Goal: Task Accomplishment & Management: Complete application form

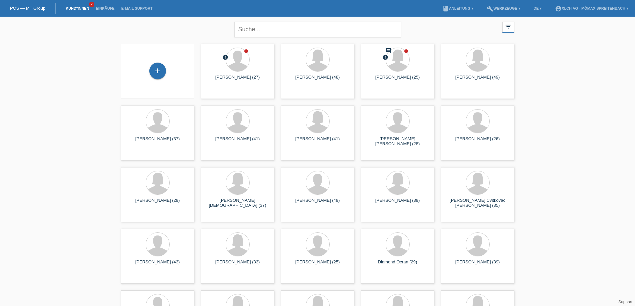
click at [157, 81] on div "+" at bounding box center [157, 71] width 73 height 55
click at [159, 74] on div "+" at bounding box center [157, 71] width 17 height 17
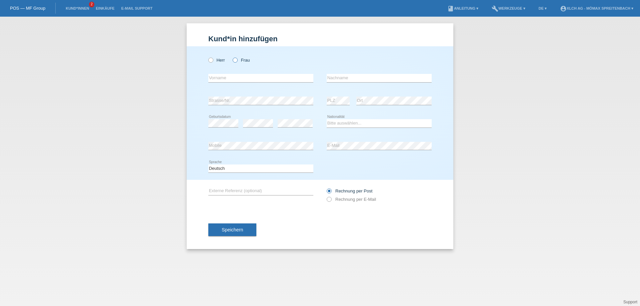
click at [232, 57] on icon at bounding box center [232, 57] width 0 height 0
click at [235, 58] on input "Frau" at bounding box center [235, 60] width 4 height 4
radio input "true"
click at [227, 79] on input "text" at bounding box center [260, 78] width 105 height 8
type input "Tanja"
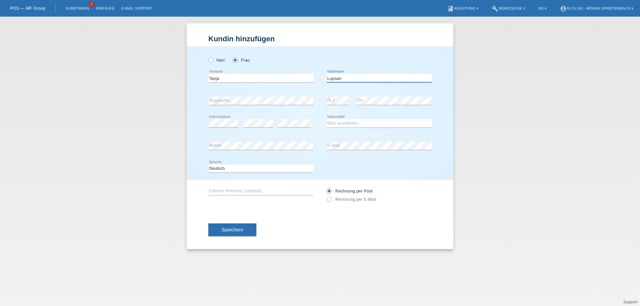
type input "Lupsan"
click at [390, 119] on div "Bitte auswählen... Schweiz Deutschland Liechtenstein Österreich ------------ Af…" at bounding box center [379, 123] width 105 height 23
click at [390, 122] on select "Bitte auswählen... Schweiz Deutschland Liechtenstein Österreich ------------ Af…" at bounding box center [379, 123] width 105 height 8
select select "CH"
click at [327, 119] on select "Bitte auswählen... Schweiz Deutschland Liechtenstein Österreich ------------ Af…" at bounding box center [379, 123] width 105 height 8
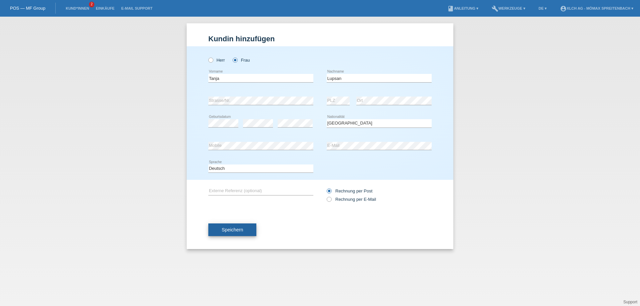
click at [244, 230] on button "Speichern" at bounding box center [232, 230] width 48 height 13
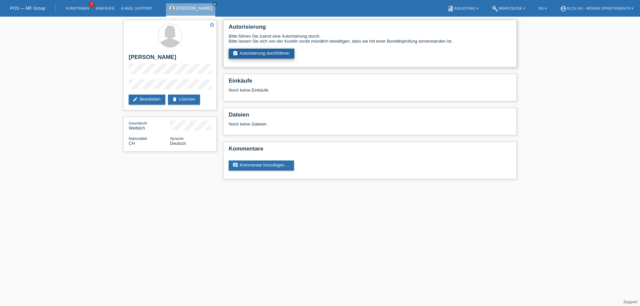
click at [275, 53] on link "assignment_turned_in Autorisierung durchführen" at bounding box center [262, 54] width 66 height 10
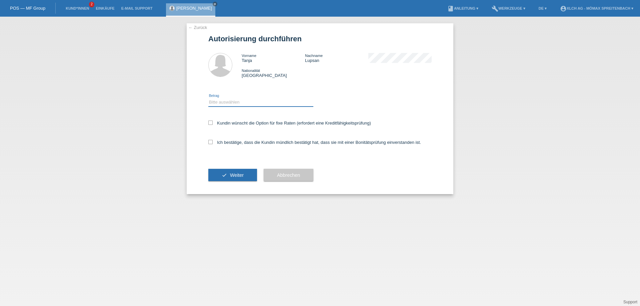
click at [231, 101] on select "Bitte auswählen CHF 1.00 - CHF 499.00 CHF 500.00 - CHF 1'999.00 CHF 2'000.00 - …" at bounding box center [260, 102] width 105 height 8
select select "2"
click at [208, 98] on select "Bitte auswählen CHF 1.00 - CHF 499.00 CHF 500.00 - CHF 1'999.00 CHF 2'000.00 - …" at bounding box center [260, 102] width 105 height 8
click at [213, 125] on label "Kundin wünscht die Option für fixe Raten (erfordert eine Kreditfähigkeitsprüfun…" at bounding box center [289, 123] width 163 height 5
click at [213, 125] on input "Kundin wünscht die Option für fixe Raten (erfordert eine Kreditfähigkeitsprüfun…" at bounding box center [210, 123] width 4 height 4
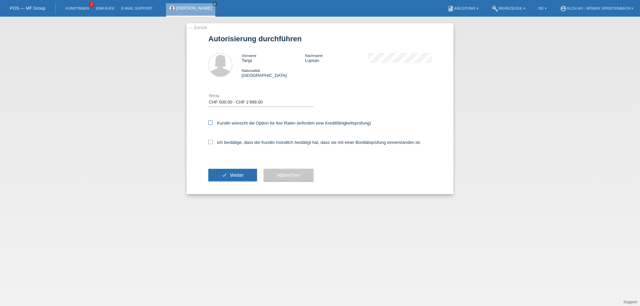
checkbox input "true"
click at [213, 141] on label "Ich bestätige, dass die Kundin mündlich bestätigt hat, dass sie mit einer Bonit…" at bounding box center [314, 142] width 213 height 5
click at [213, 141] on input "Ich bestätige, dass die Kundin mündlich bestätigt hat, dass sie mit einer Bonit…" at bounding box center [210, 142] width 4 height 4
checkbox input "true"
click at [229, 170] on button "check Weiter" at bounding box center [232, 175] width 49 height 13
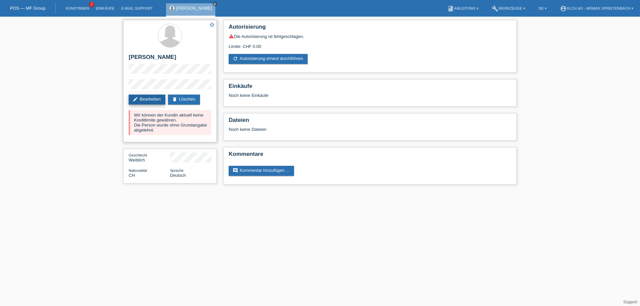
click at [145, 98] on link "edit Bearbeiten" at bounding box center [147, 100] width 37 height 10
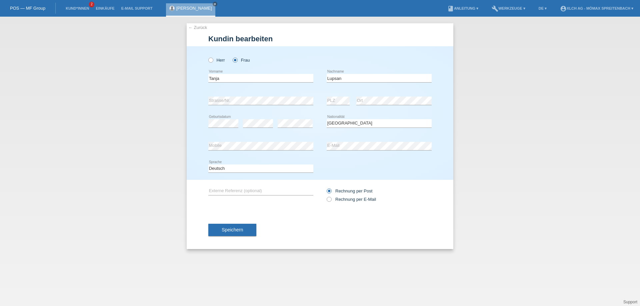
select select "CH"
click at [218, 228] on button "Speichern" at bounding box center [232, 230] width 48 height 13
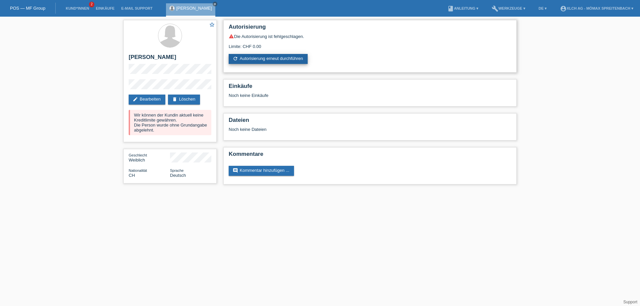
click at [278, 59] on link "refresh Autorisierung erneut durchführen" at bounding box center [268, 59] width 79 height 10
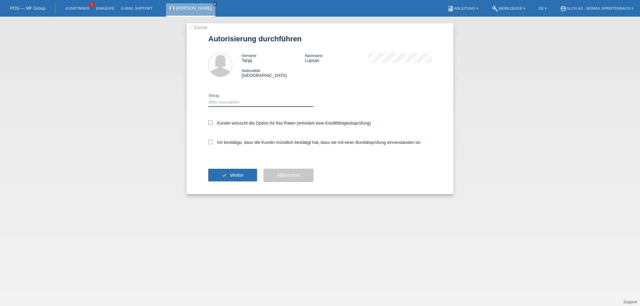
click at [214, 99] on select "Bitte auswählen CHF 1.00 - CHF 499.00 CHF 500.00 - CHF 1'999.00 CHF 2'000.00 - …" at bounding box center [260, 102] width 105 height 8
select select "2"
click at [208, 98] on select "Bitte auswählen CHF 1.00 - CHF 499.00 CHF 500.00 - CHF 1'999.00 CHF 2'000.00 - …" at bounding box center [260, 102] width 105 height 8
click at [214, 122] on label "Kundin wünscht die Option für fixe Raten (erfordert eine Kreditfähigkeitsprüfun…" at bounding box center [289, 123] width 163 height 5
click at [213, 122] on input "Kundin wünscht die Option für fixe Raten (erfordert eine Kreditfähigkeitsprüfun…" at bounding box center [210, 123] width 4 height 4
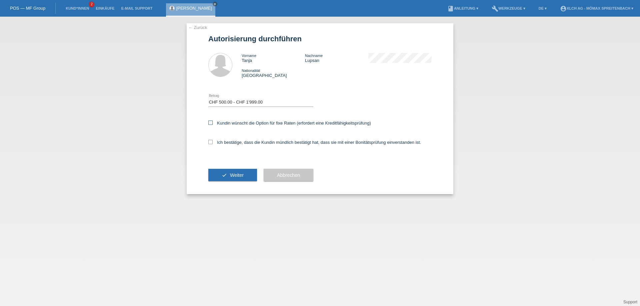
checkbox input "true"
click at [214, 144] on label "Ich bestätige, dass die Kundin mündlich bestätigt hat, dass sie mit einer Bonit…" at bounding box center [314, 142] width 213 height 5
click at [213, 144] on input "Ich bestätige, dass die Kundin mündlich bestätigt hat, dass sie mit einer Bonit…" at bounding box center [210, 142] width 4 height 4
checkbox input "true"
click at [234, 175] on span "Weiter" at bounding box center [237, 175] width 14 height 5
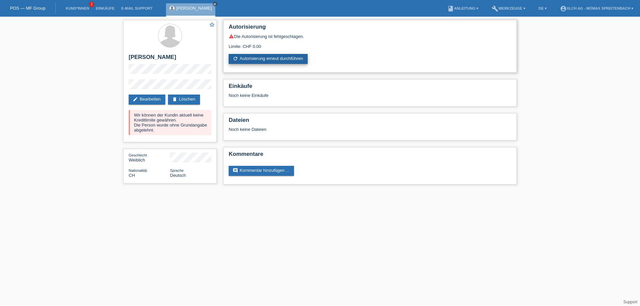
click at [282, 59] on link "refresh Autorisierung erneut durchführen" at bounding box center [268, 59] width 79 height 10
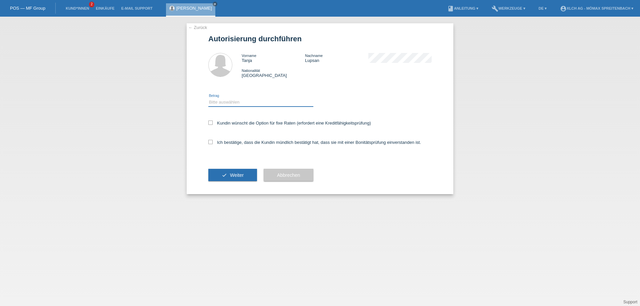
click at [238, 105] on select "Bitte auswählen CHF 1.00 - CHF 499.00 CHF 500.00 - CHF 1'999.00 CHF 2'000.00 - …" at bounding box center [260, 102] width 105 height 8
select select "2"
click at [208, 98] on select "Bitte auswählen CHF 1.00 - CHF 499.00 CHF 500.00 - CHF 1'999.00 CHF 2'000.00 - …" at bounding box center [260, 102] width 105 height 8
click at [216, 123] on label "Kundin wünscht die Option für fixe Raten (erfordert eine Kreditfähigkeitsprüfun…" at bounding box center [289, 123] width 163 height 5
click at [213, 123] on input "Kundin wünscht die Option für fixe Raten (erfordert eine Kreditfähigkeitsprüfun…" at bounding box center [210, 123] width 4 height 4
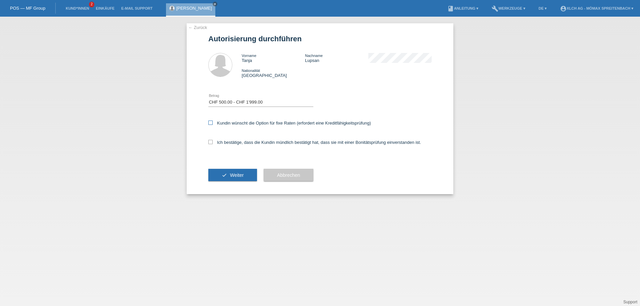
checkbox input "true"
click at [212, 141] on icon at bounding box center [210, 142] width 4 height 4
click at [212, 141] on input "Ich bestätige, dass die Kundin mündlich bestätigt hat, dass sie mit einer Bonit…" at bounding box center [210, 142] width 4 height 4
checkbox input "true"
click at [231, 178] on button "check Weiter" at bounding box center [232, 175] width 49 height 13
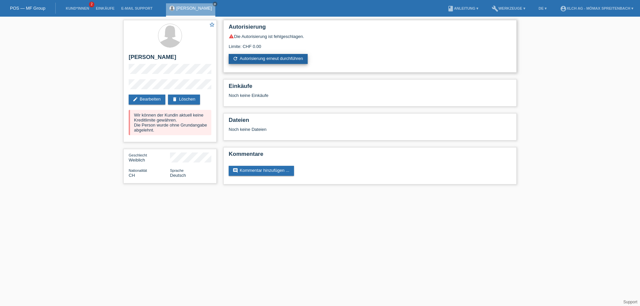
click at [265, 58] on link "refresh Autorisierung erneut durchführen" at bounding box center [268, 59] width 79 height 10
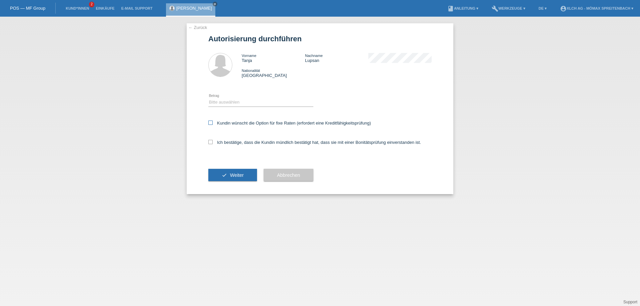
click at [277, 123] on label "Kundin wünscht die Option für fixe Raten (erfordert eine Kreditfähigkeitsprüfun…" at bounding box center [289, 123] width 163 height 5
click at [213, 123] on input "Kundin wünscht die Option für fixe Raten (erfordert eine Kreditfähigkeitsprüfun…" at bounding box center [210, 123] width 4 height 4
checkbox input "true"
click at [214, 142] on label "Ich bestätige, dass die Kundin mündlich bestätigt hat, dass sie mit einer Bonit…" at bounding box center [314, 142] width 213 height 5
click at [213, 142] on input "Ich bestätige, dass die Kundin mündlich bestätigt hat, dass sie mit einer Bonit…" at bounding box center [210, 142] width 4 height 4
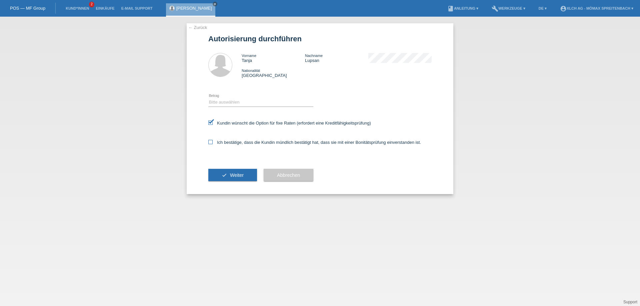
checkbox input "true"
click at [309, 171] on button "Abbrechen" at bounding box center [289, 175] width 50 height 13
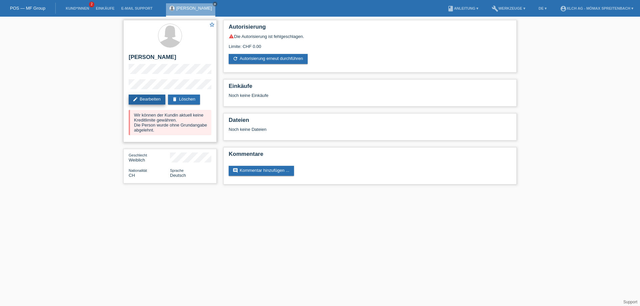
click at [148, 98] on link "edit Bearbeiten" at bounding box center [147, 100] width 37 height 10
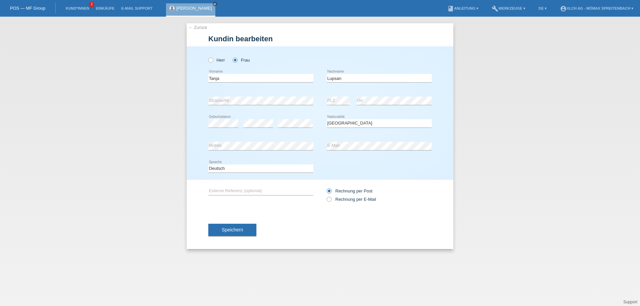
select select "CH"
click at [191, 24] on div "← Zurück Kundin bearbeiten Herr Frau C" at bounding box center [320, 136] width 267 height 226
click at [193, 30] on link "← Zurück" at bounding box center [197, 27] width 19 height 5
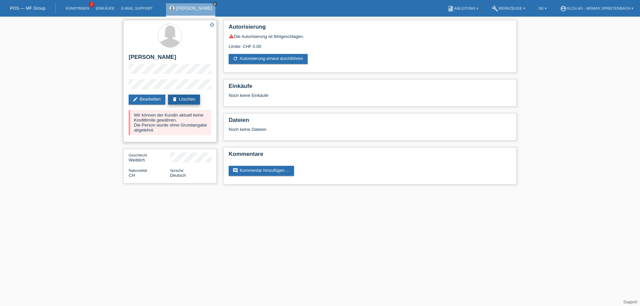
click at [191, 98] on link "delete Löschen" at bounding box center [184, 100] width 32 height 10
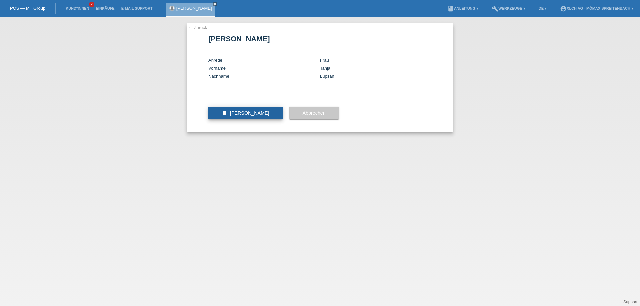
click at [257, 116] on span "Kundin löschen" at bounding box center [249, 112] width 39 height 5
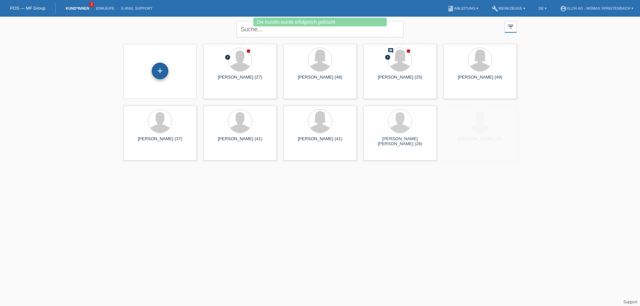
click at [161, 73] on div "+" at bounding box center [160, 71] width 17 height 17
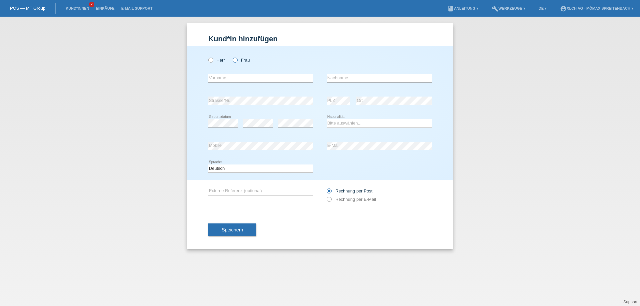
click at [232, 57] on icon at bounding box center [232, 57] width 0 height 0
click at [236, 60] on input "Frau" at bounding box center [235, 60] width 4 height 4
radio input "true"
click at [223, 76] on input "text" at bounding box center [260, 78] width 105 height 8
type input "Sara"
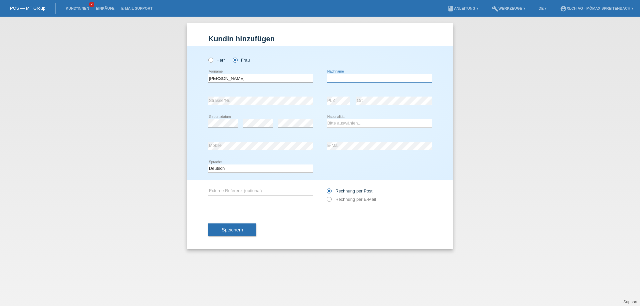
click at [363, 79] on input "text" at bounding box center [379, 78] width 105 height 8
type input "Lupsan"
click at [366, 123] on select "Bitte auswählen... Schweiz Deutschland Liechtenstein Österreich ------------ Af…" at bounding box center [379, 123] width 105 height 8
select select "CH"
click at [327, 119] on select "Bitte auswählen... Schweiz Deutschland Liechtenstein Österreich ------------ Af…" at bounding box center [379, 123] width 105 height 8
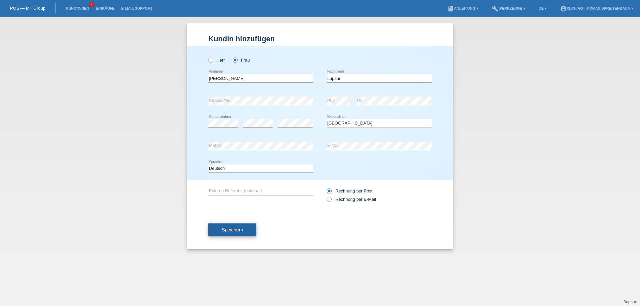
click at [247, 232] on button "Speichern" at bounding box center [232, 230] width 48 height 13
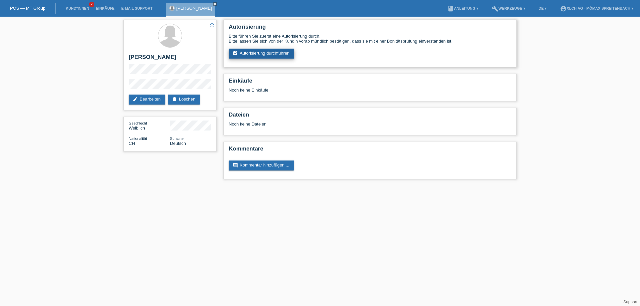
click at [277, 50] on link "assignment_turned_in Autorisierung durchführen" at bounding box center [262, 54] width 66 height 10
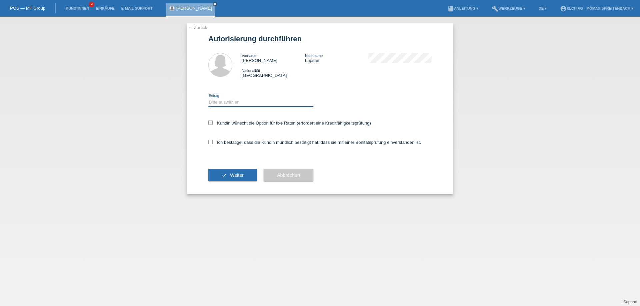
click at [232, 101] on select "Bitte auswählen CHF 1.00 - CHF 499.00 CHF 500.00 - CHF 1'999.00 CHF 2'000.00 - …" at bounding box center [260, 102] width 105 height 8
select select "2"
click at [208, 98] on select "Bitte auswählen CHF 1.00 - CHF 499.00 CHF 500.00 - CHF 1'999.00 CHF 2'000.00 - …" at bounding box center [260, 102] width 105 height 8
click at [212, 124] on icon at bounding box center [210, 123] width 4 height 4
click at [212, 124] on input "Kundin wünscht die Option für fixe Raten (erfordert eine Kreditfähigkeitsprüfun…" at bounding box center [210, 123] width 4 height 4
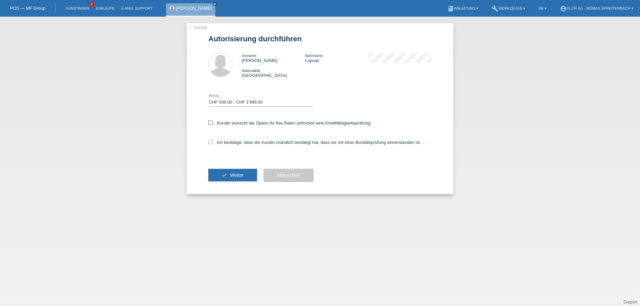
checkbox input "true"
click at [209, 142] on icon at bounding box center [210, 142] width 4 height 4
click at [209, 142] on input "Ich bestätige, dass die Kundin mündlich bestätigt hat, dass sie mit einer Bonit…" at bounding box center [210, 142] width 4 height 4
checkbox input "true"
click at [238, 175] on span "Weiter" at bounding box center [237, 175] width 14 height 5
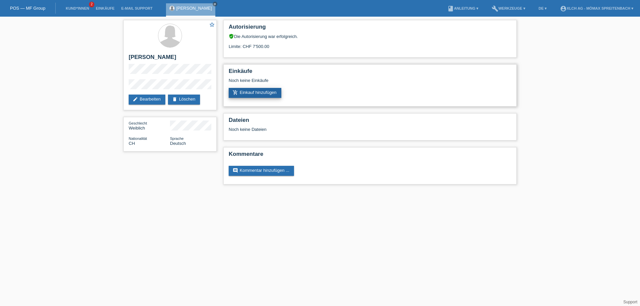
click at [259, 90] on link "add_shopping_cart Einkauf hinzufügen" at bounding box center [255, 93] width 53 height 10
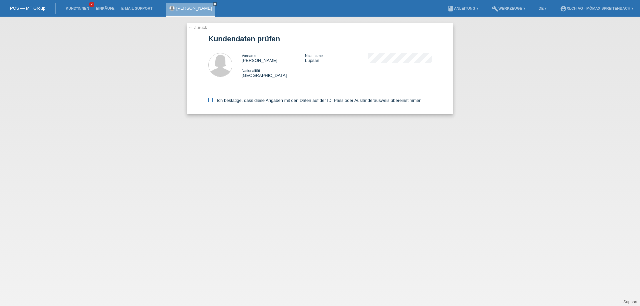
click at [221, 98] on label "Ich bestätige, dass diese Angaben mit den Daten auf der ID, Pass oder Ausländer…" at bounding box center [315, 100] width 214 height 5
click at [213, 98] on input "Ich bestätige, dass diese Angaben mit den Daten auf der ID, Pass oder Ausländer…" at bounding box center [210, 100] width 4 height 4
checkbox input "true"
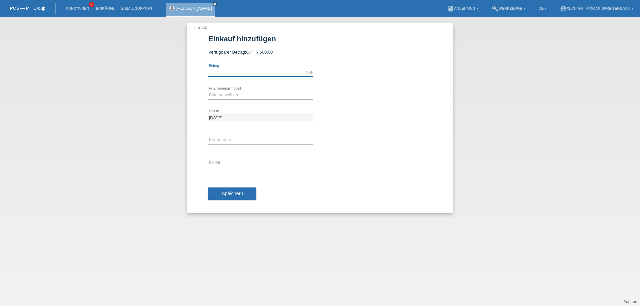
click at [244, 73] on input "text" at bounding box center [260, 72] width 105 height 8
type input "1333.00"
click at [251, 95] on select "Bitte auswählen Kauf auf Rechnung mit Teilzahlungsoption Fixe Raten - Zinsübern…" at bounding box center [260, 95] width 105 height 8
select select "112"
click at [208, 91] on select "Bitte auswählen Kauf auf Rechnung mit Teilzahlungsoption Fixe Raten - Zinsübern…" at bounding box center [260, 95] width 105 height 8
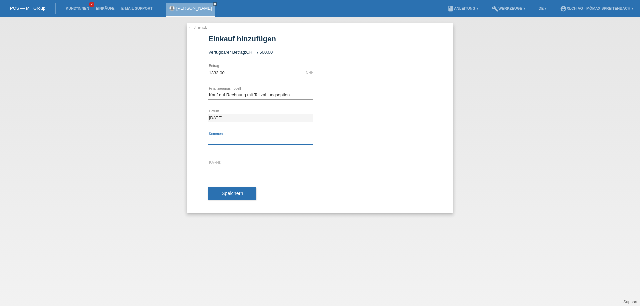
click at [249, 138] on input "text" at bounding box center [260, 140] width 105 height 8
click at [250, 166] on input "text" at bounding box center [260, 163] width 105 height 8
click at [214, 138] on input "text" at bounding box center [260, 140] width 105 height 8
click at [242, 165] on input "text" at bounding box center [260, 163] width 105 height 8
click at [220, 161] on input "text" at bounding box center [260, 163] width 105 height 8
